Goal: Check status: Check status

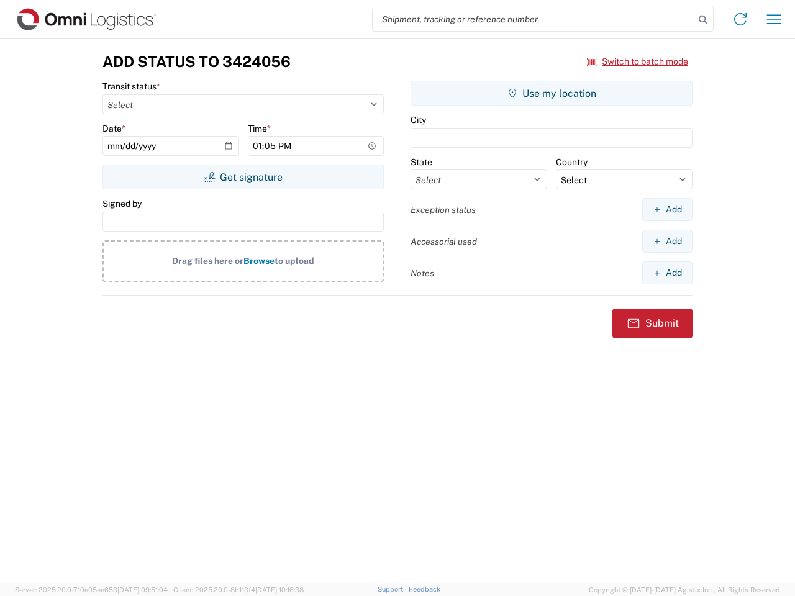
click at [533, 19] on input "search" at bounding box center [534, 19] width 322 height 24
click at [703, 20] on icon at bounding box center [702, 19] width 17 height 17
click at [740, 19] on icon at bounding box center [740, 19] width 20 height 20
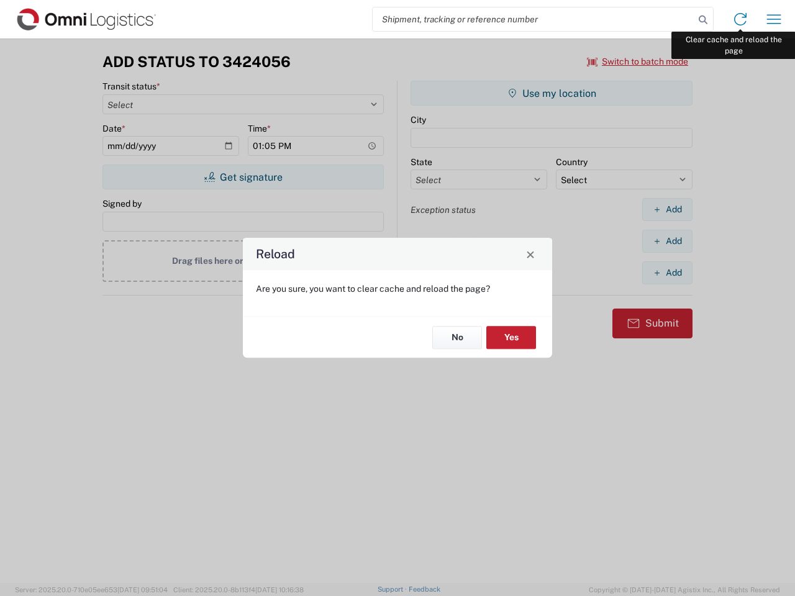
click at [774, 19] on div "Reload Are you sure, you want to clear cache and reload the page? No Yes" at bounding box center [397, 298] width 795 height 596
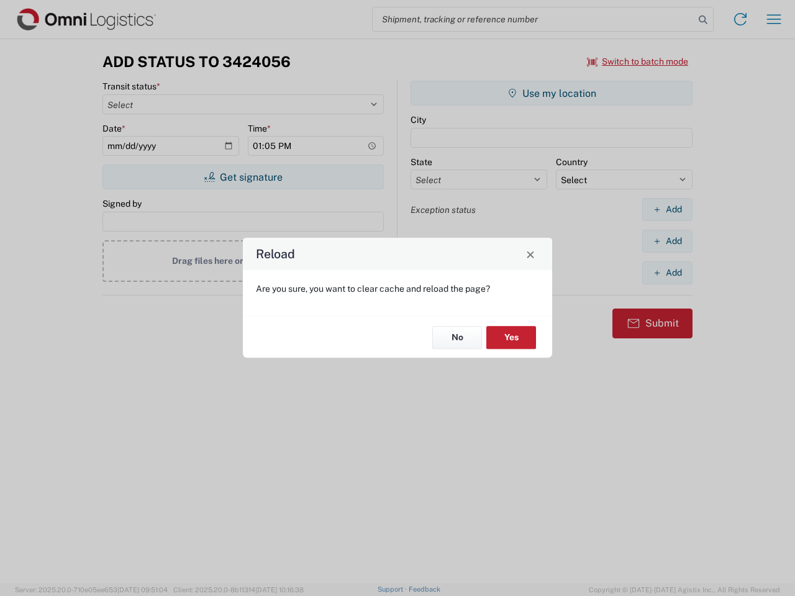
click at [638, 61] on div "Reload Are you sure, you want to clear cache and reload the page? No Yes" at bounding box center [397, 298] width 795 height 596
click at [243, 177] on div "Reload Are you sure, you want to clear cache and reload the page? No Yes" at bounding box center [397, 298] width 795 height 596
click at [551, 93] on div "Reload Are you sure, you want to clear cache and reload the page? No Yes" at bounding box center [397, 298] width 795 height 596
click at [667, 209] on div "Reload Are you sure, you want to clear cache and reload the page? No Yes" at bounding box center [397, 298] width 795 height 596
click at [667, 241] on div "Reload Are you sure, you want to clear cache and reload the page? No Yes" at bounding box center [397, 298] width 795 height 596
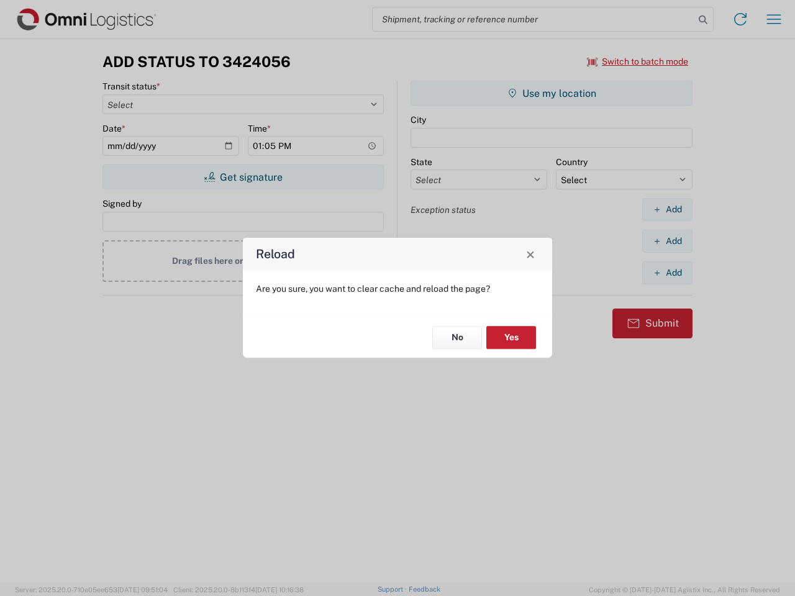
click at [667, 273] on div "Reload Are you sure, you want to clear cache and reload the page? No Yes" at bounding box center [397, 298] width 795 height 596
